Goal: Find specific page/section: Find specific page/section

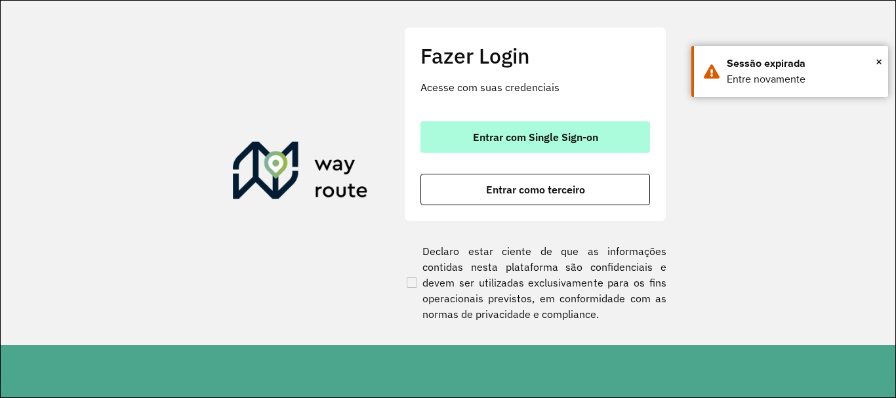
click at [589, 139] on span "Entrar com Single Sign-on" at bounding box center [535, 137] width 125 height 10
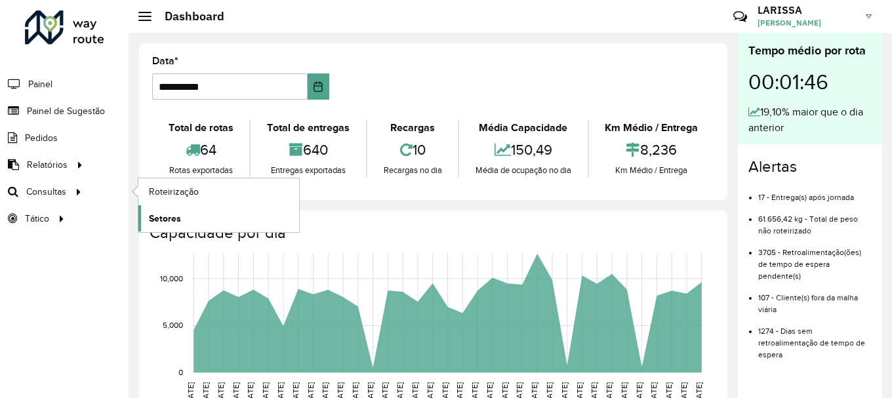
click at [150, 218] on span "Setores" at bounding box center [165, 219] width 32 height 14
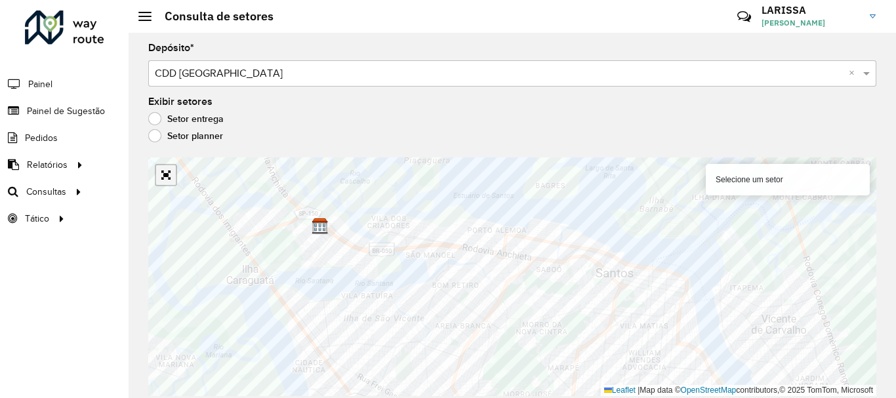
click at [174, 184] on link "Abrir mapa em tela cheia" at bounding box center [166, 175] width 20 height 20
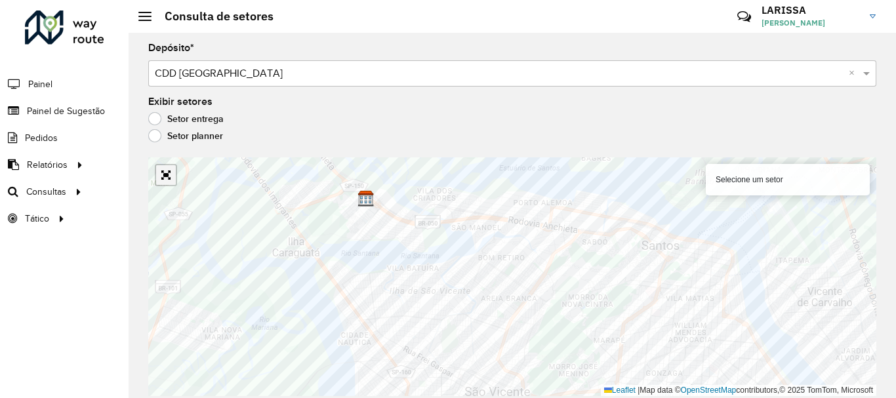
click at [168, 182] on link "Abrir mapa em tela cheia" at bounding box center [166, 175] width 20 height 20
